Goal: Task Accomplishment & Management: Use online tool/utility

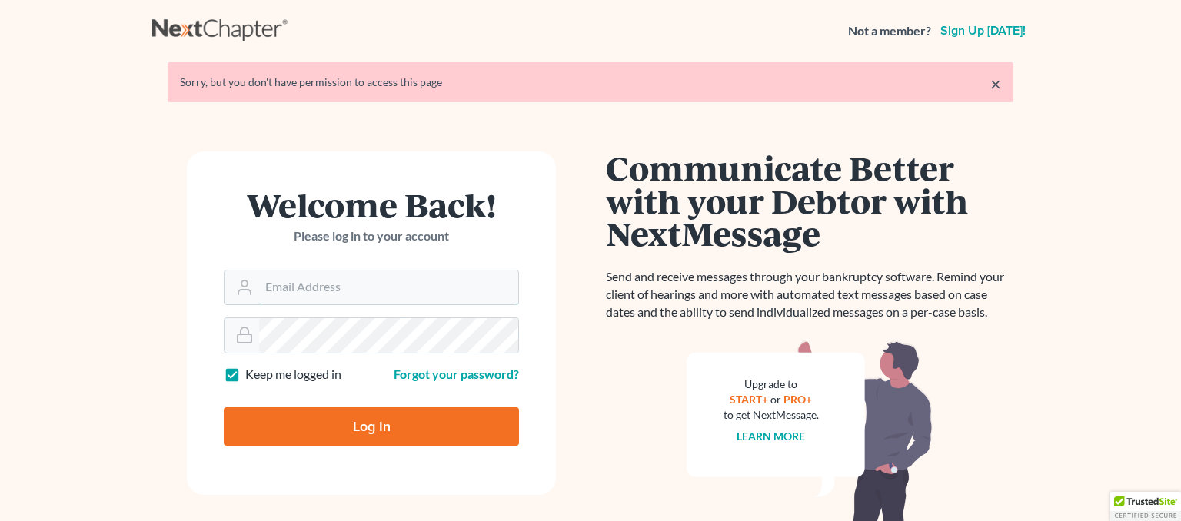
click at [355, 287] on input "Email Address" at bounding box center [388, 288] width 259 height 34
type input "[EMAIL_ADDRESS][DOMAIN_NAME]"
click at [351, 427] on input "Log In" at bounding box center [371, 426] width 295 height 38
type input "Thinking..."
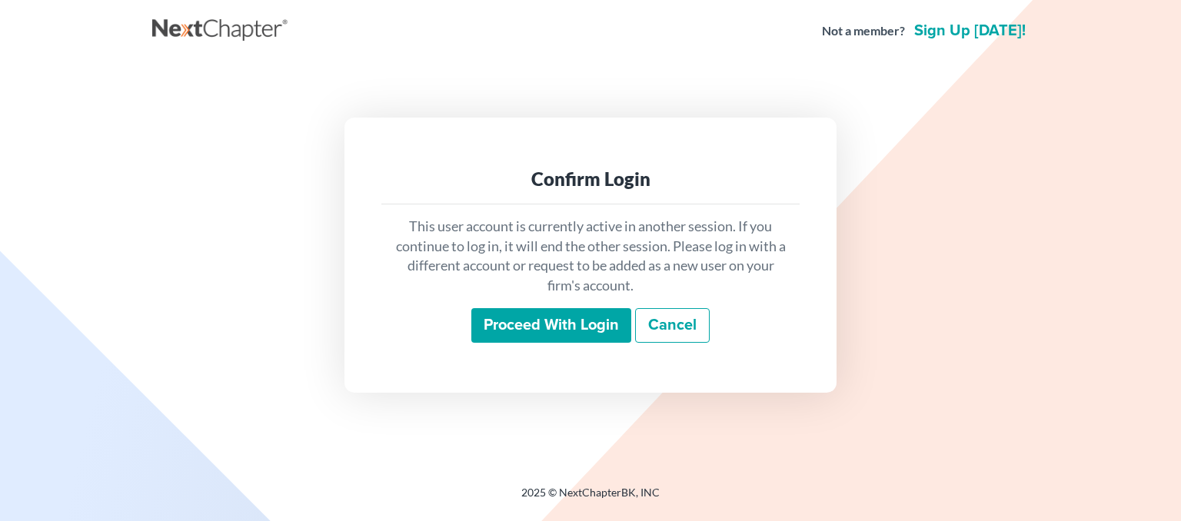
click at [494, 324] on input "Proceed with login" at bounding box center [551, 325] width 160 height 35
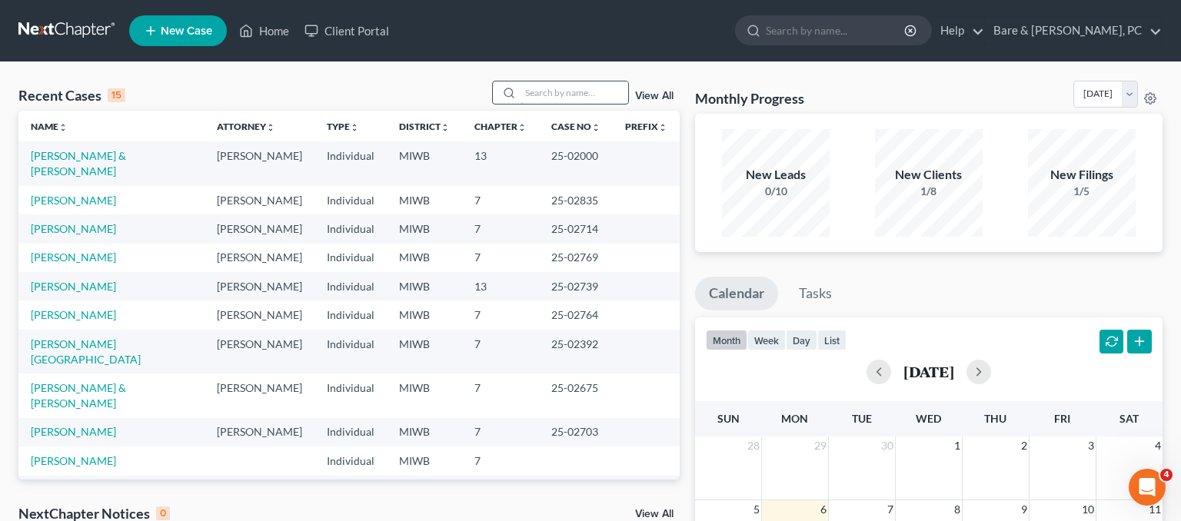
click at [538, 95] on input "search" at bounding box center [574, 92] width 108 height 22
type input "[PERSON_NAME]"
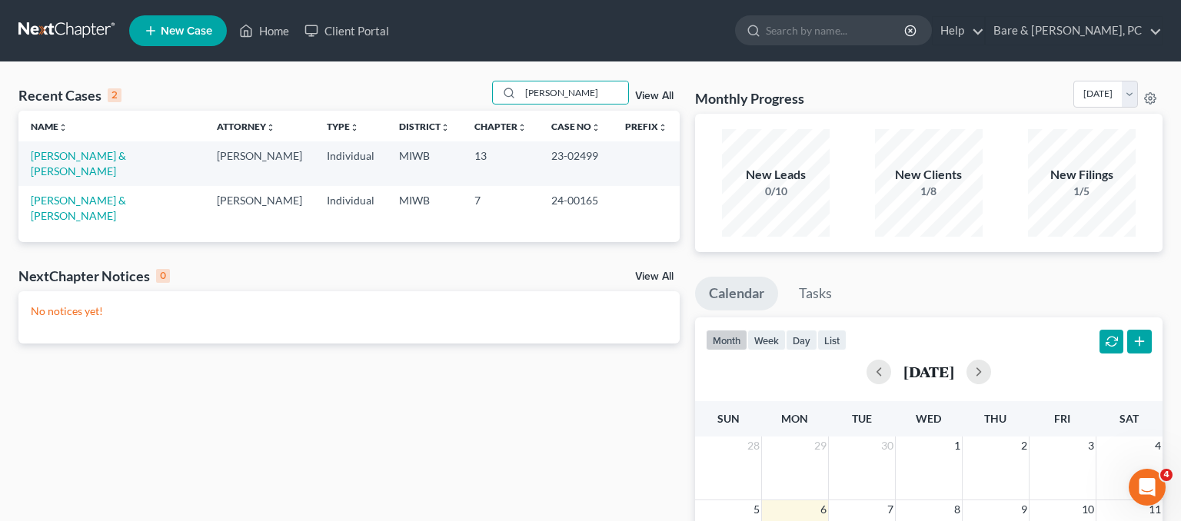
click at [115, 162] on td "[PERSON_NAME] & [PERSON_NAME]" at bounding box center [111, 163] width 186 height 44
click at [115, 161] on link "[PERSON_NAME] & [PERSON_NAME]" at bounding box center [78, 163] width 95 height 28
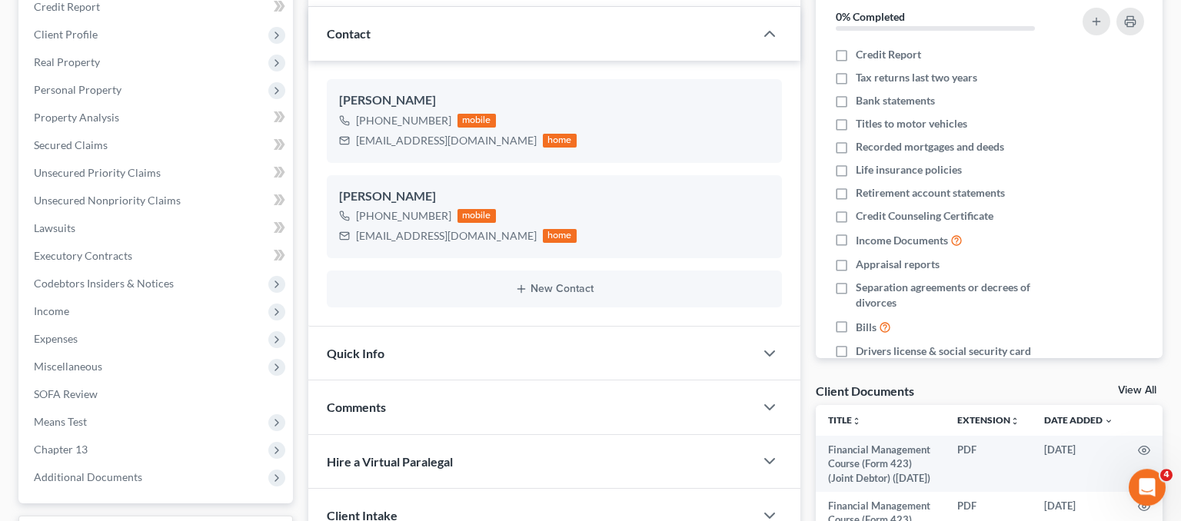
scroll to position [81, 0]
